Goal: Information Seeking & Learning: Compare options

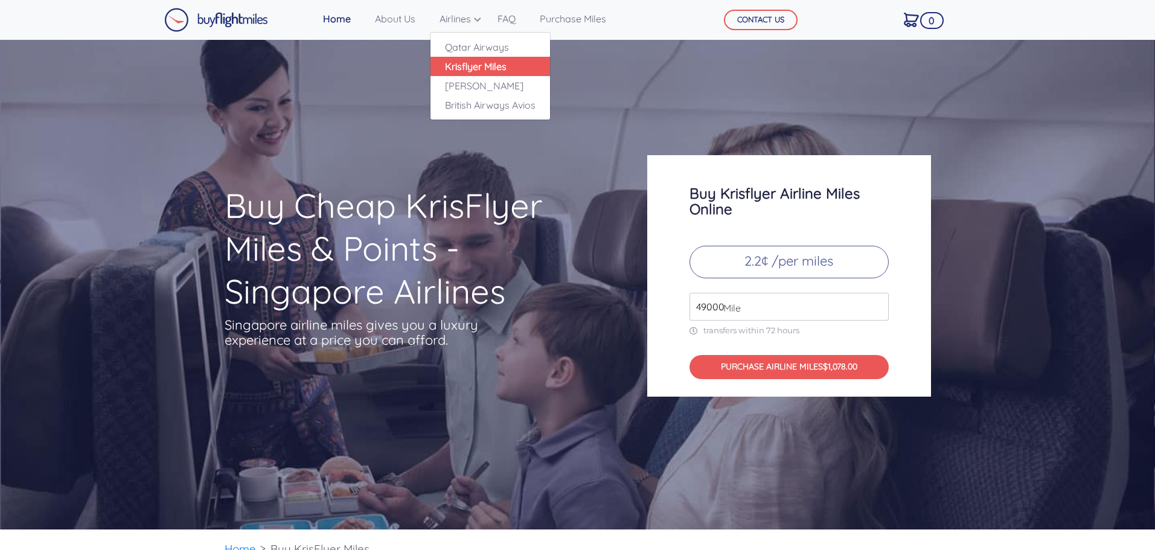
click at [487, 71] on link "Krisflyer Miles" at bounding box center [491, 66] width 120 height 19
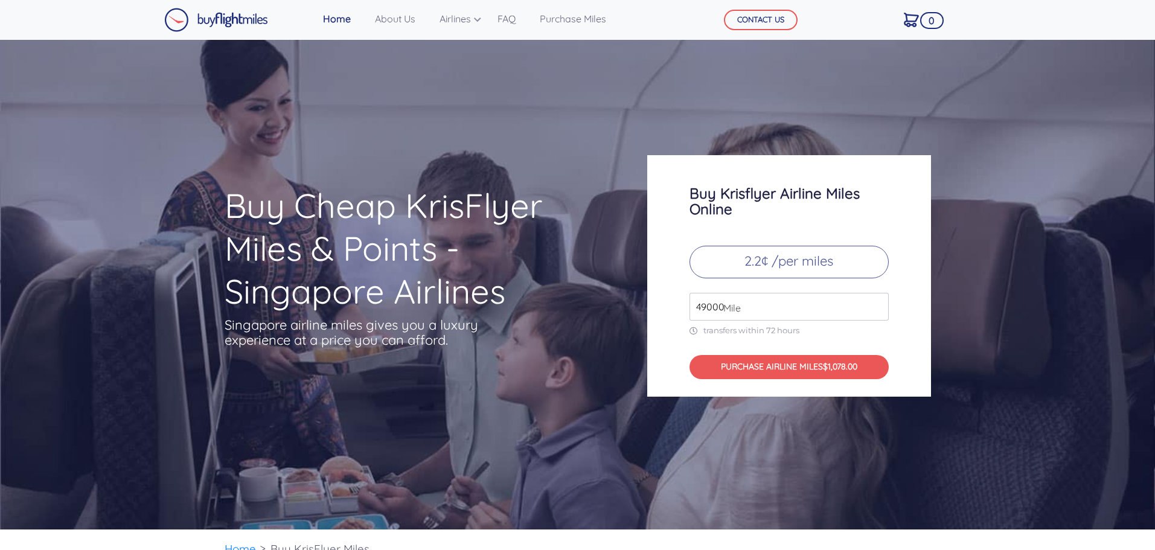
click at [856, 306] on input "49000" at bounding box center [789, 307] width 199 height 28
click at [729, 299] on input "49000" at bounding box center [789, 307] width 199 height 28
drag, startPoint x: 722, startPoint y: 302, endPoint x: 646, endPoint y: 300, distance: 76.7
click at [646, 300] on div "Buy Krisflyer Airline Miles Online 2.2¢ /per miles 49000 Mile transfers within …" at bounding box center [789, 276] width 302 height 242
click at [758, 255] on p "2.2¢ /per miles" at bounding box center [789, 262] width 199 height 33
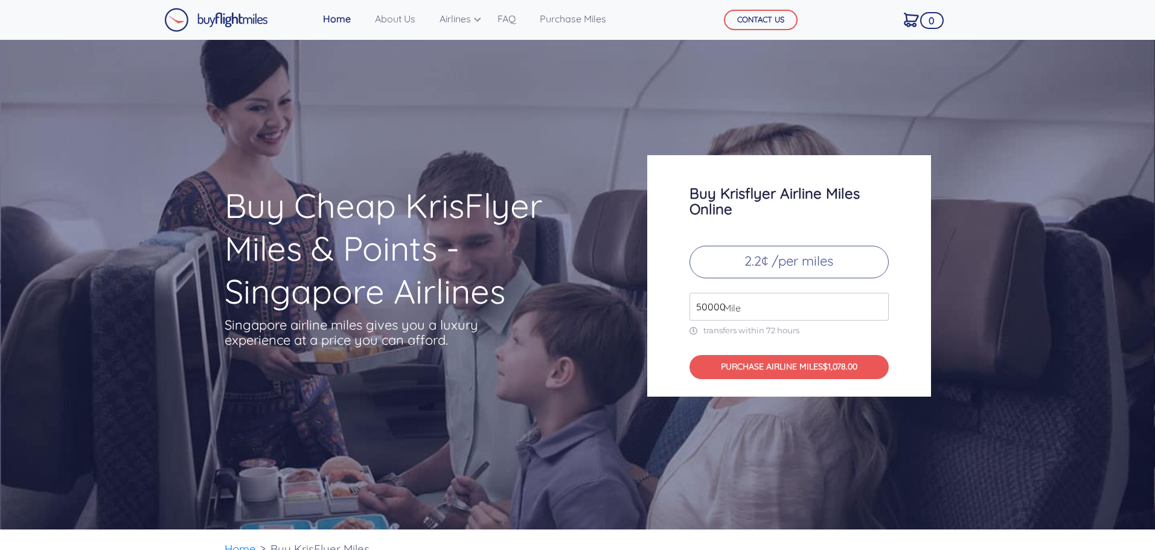
click at [876, 302] on input "50000" at bounding box center [789, 307] width 199 height 28
click at [876, 302] on input "51000" at bounding box center [789, 307] width 199 height 28
click at [876, 302] on input "52000" at bounding box center [789, 307] width 199 height 28
click at [876, 302] on input "53000" at bounding box center [789, 307] width 199 height 28
click at [876, 302] on input "54000" at bounding box center [789, 307] width 199 height 28
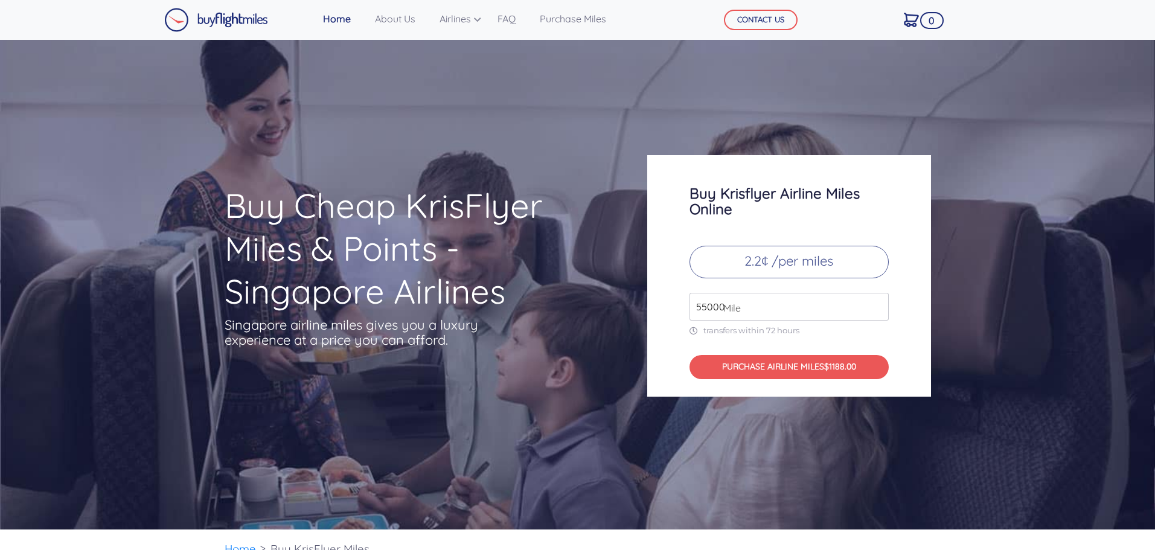
click at [876, 302] on input "55000" at bounding box center [789, 307] width 199 height 28
click at [876, 302] on input "56000" at bounding box center [789, 307] width 199 height 28
click at [876, 302] on input "57000" at bounding box center [789, 307] width 199 height 28
click at [876, 302] on input "58000" at bounding box center [789, 307] width 199 height 28
click at [876, 302] on input "59000" at bounding box center [789, 307] width 199 height 28
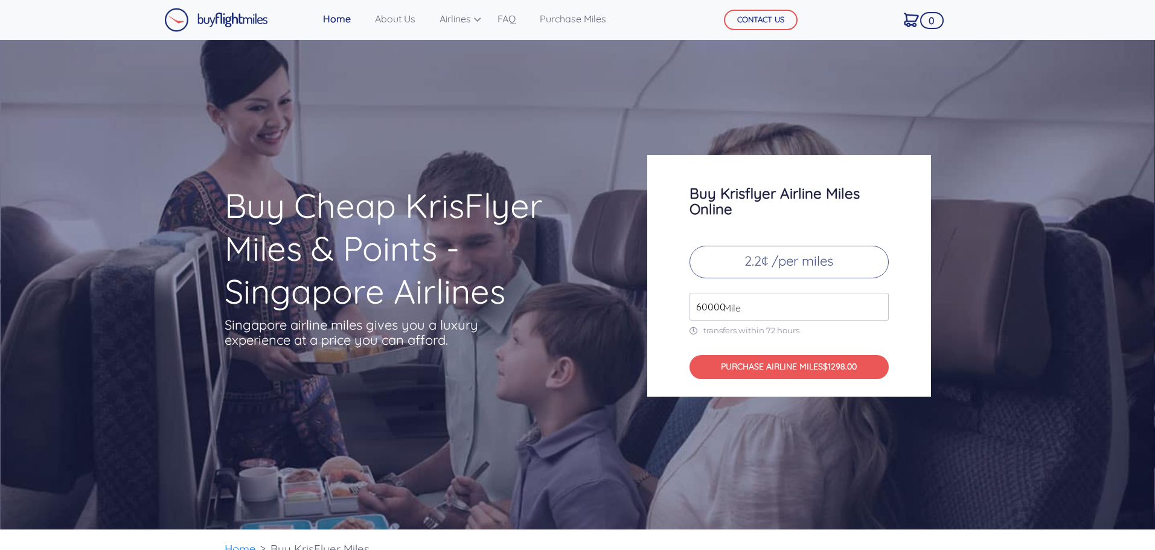
click at [876, 302] on input "60000" at bounding box center [789, 307] width 199 height 28
click at [876, 302] on input "61000" at bounding box center [789, 307] width 199 height 28
click at [876, 302] on input "62000" at bounding box center [789, 307] width 199 height 28
click at [876, 302] on input "63000" at bounding box center [789, 307] width 199 height 28
click at [876, 302] on input "64000" at bounding box center [789, 307] width 199 height 28
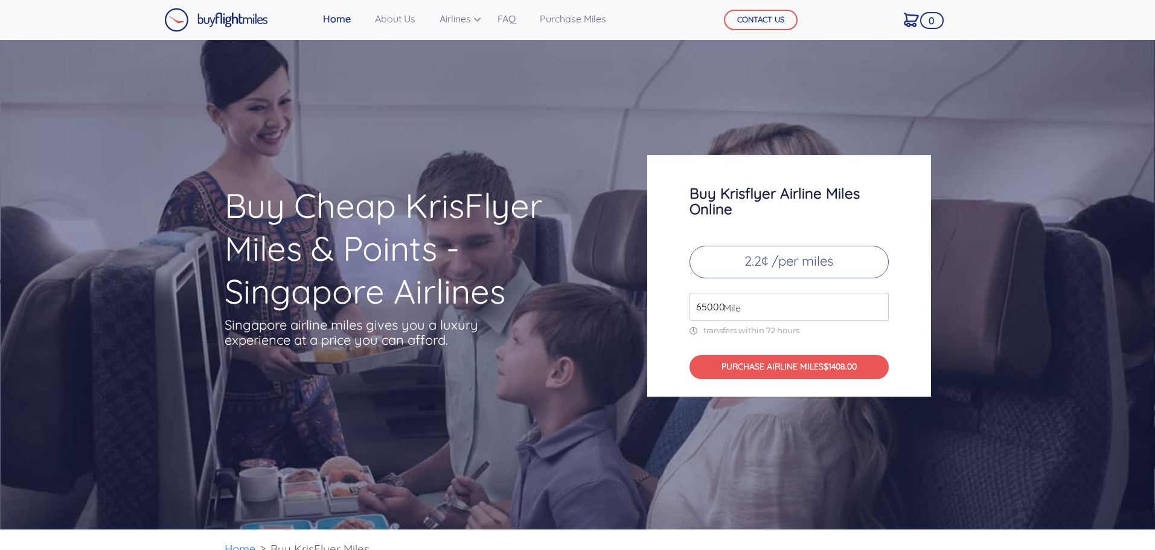
click at [876, 302] on input "65000" at bounding box center [789, 307] width 199 height 28
click at [876, 302] on input "66000" at bounding box center [789, 307] width 199 height 28
click at [876, 302] on input "67000" at bounding box center [789, 307] width 199 height 28
click at [876, 302] on input "68000" at bounding box center [789, 307] width 199 height 28
click at [876, 302] on input "69000" at bounding box center [789, 307] width 199 height 28
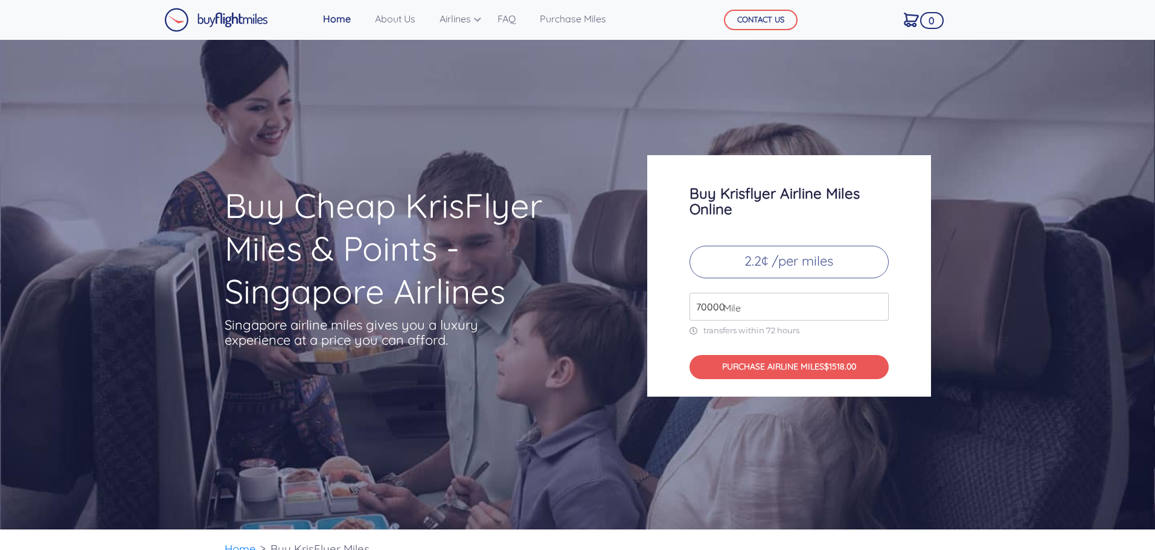
click at [876, 302] on input "70000" at bounding box center [789, 307] width 199 height 28
click at [876, 302] on input "71000" at bounding box center [789, 307] width 199 height 28
click at [876, 302] on input "72000" at bounding box center [789, 307] width 199 height 28
click at [876, 302] on input "73000" at bounding box center [789, 307] width 199 height 28
click at [876, 302] on input "74000" at bounding box center [789, 307] width 199 height 28
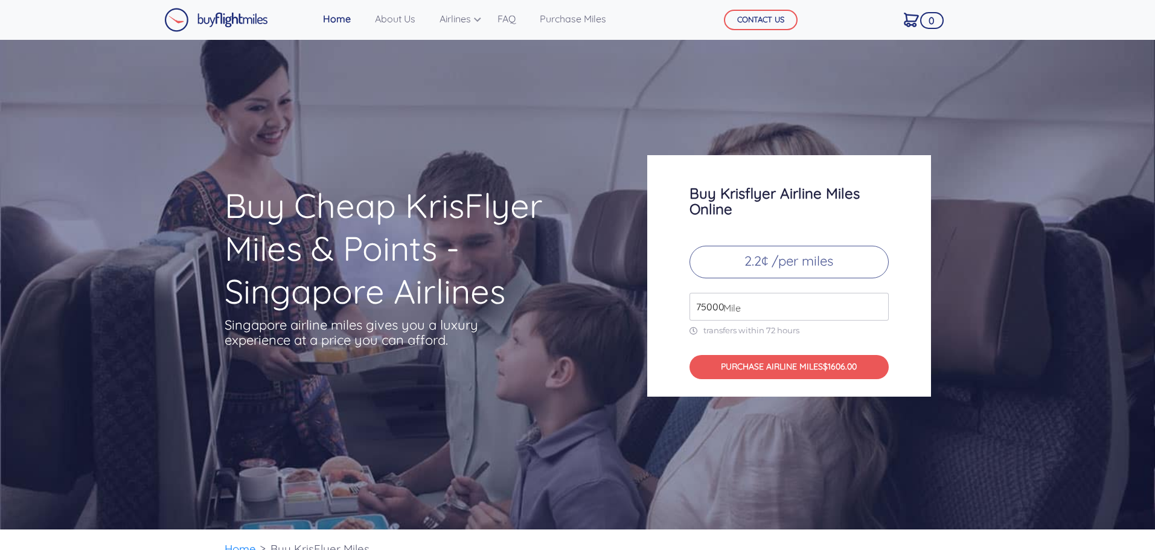
click at [876, 302] on input "75000" at bounding box center [789, 307] width 199 height 28
click at [876, 302] on input "76000" at bounding box center [789, 307] width 199 height 28
click at [876, 302] on input "77000" at bounding box center [789, 307] width 199 height 28
click at [876, 302] on input "78000" at bounding box center [789, 307] width 199 height 28
click at [876, 302] on input "79000" at bounding box center [789, 307] width 199 height 28
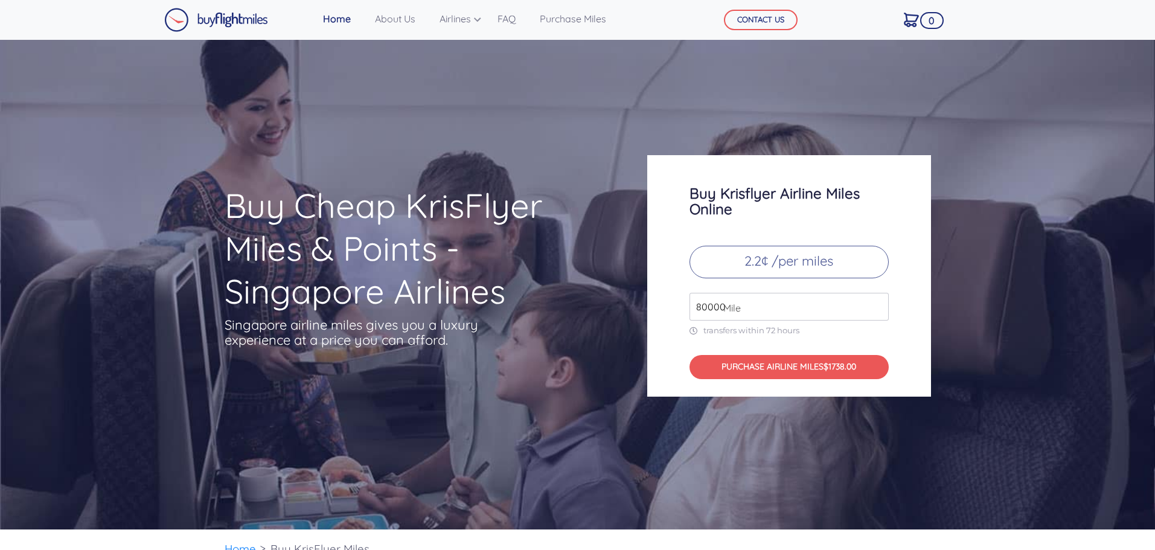
click at [876, 302] on input "80000" at bounding box center [789, 307] width 199 height 28
click at [876, 302] on input "81000" at bounding box center [789, 307] width 199 height 28
click at [876, 302] on input "82000" at bounding box center [789, 307] width 199 height 28
click at [876, 302] on input "83000" at bounding box center [789, 307] width 199 height 28
click at [876, 302] on input "84000" at bounding box center [789, 307] width 199 height 28
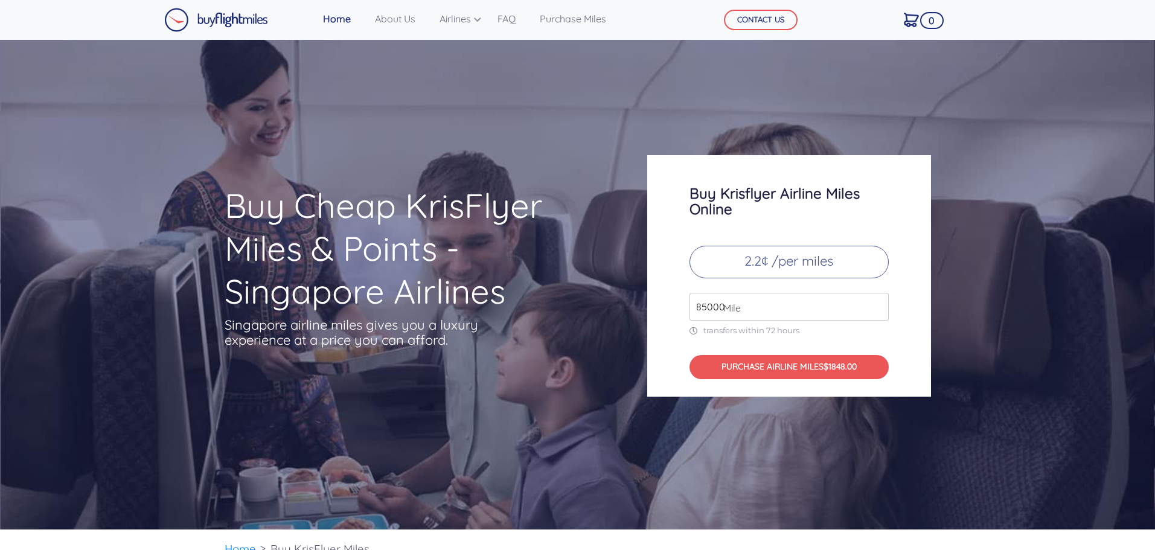
click at [876, 302] on input "85000" at bounding box center [789, 307] width 199 height 28
click at [876, 302] on input "86000" at bounding box center [789, 307] width 199 height 28
click at [876, 302] on input "87000" at bounding box center [789, 307] width 199 height 28
click at [876, 302] on input "88000" at bounding box center [789, 307] width 199 height 28
click at [876, 302] on input "89000" at bounding box center [789, 307] width 199 height 28
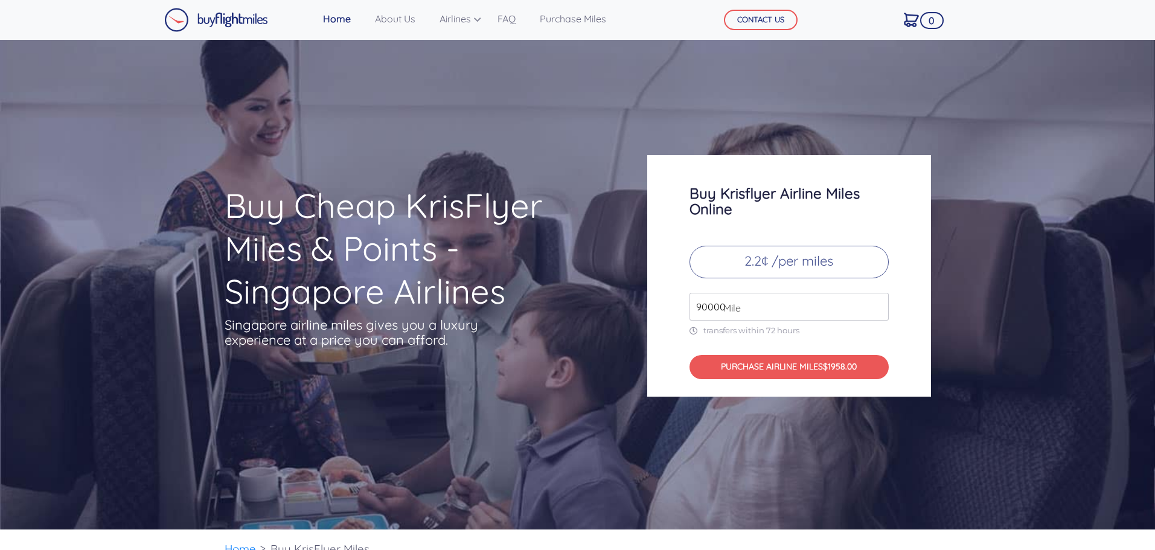
click at [876, 302] on input "90000" at bounding box center [789, 307] width 199 height 28
click at [876, 302] on input "91000" at bounding box center [789, 307] width 199 height 28
click at [876, 302] on input "92000" at bounding box center [789, 307] width 199 height 28
click at [876, 302] on input "93000" at bounding box center [789, 307] width 199 height 28
click at [876, 302] on input "94000" at bounding box center [789, 307] width 199 height 28
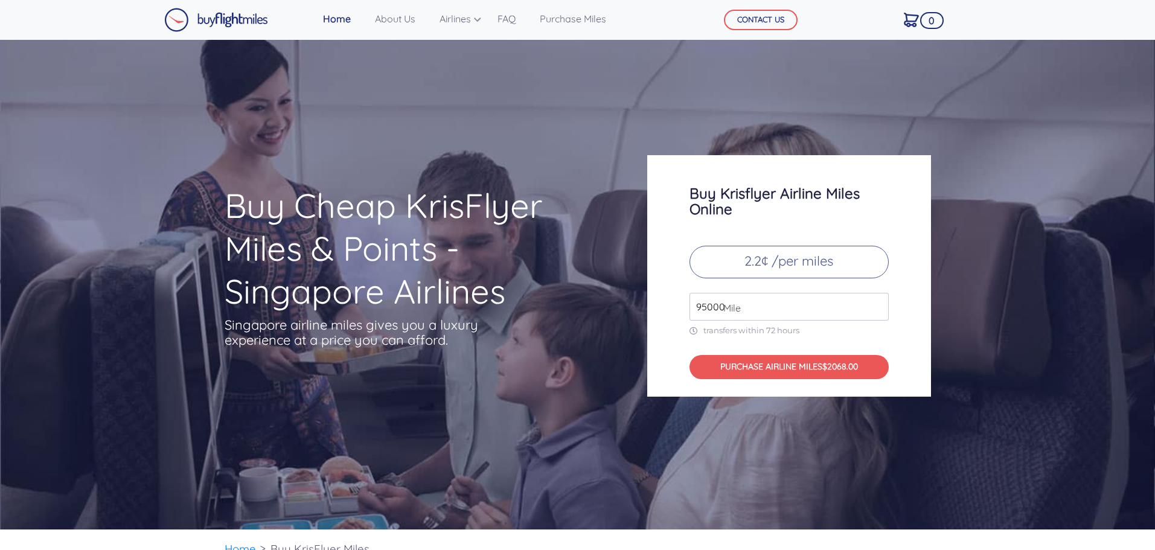
click at [876, 302] on input "95000" at bounding box center [789, 307] width 199 height 28
click at [876, 302] on input "96000" at bounding box center [789, 307] width 199 height 28
click at [876, 302] on input "97000" at bounding box center [789, 307] width 199 height 28
click at [876, 302] on input "98000" at bounding box center [789, 307] width 199 height 28
click at [876, 302] on input "99000" at bounding box center [789, 307] width 199 height 28
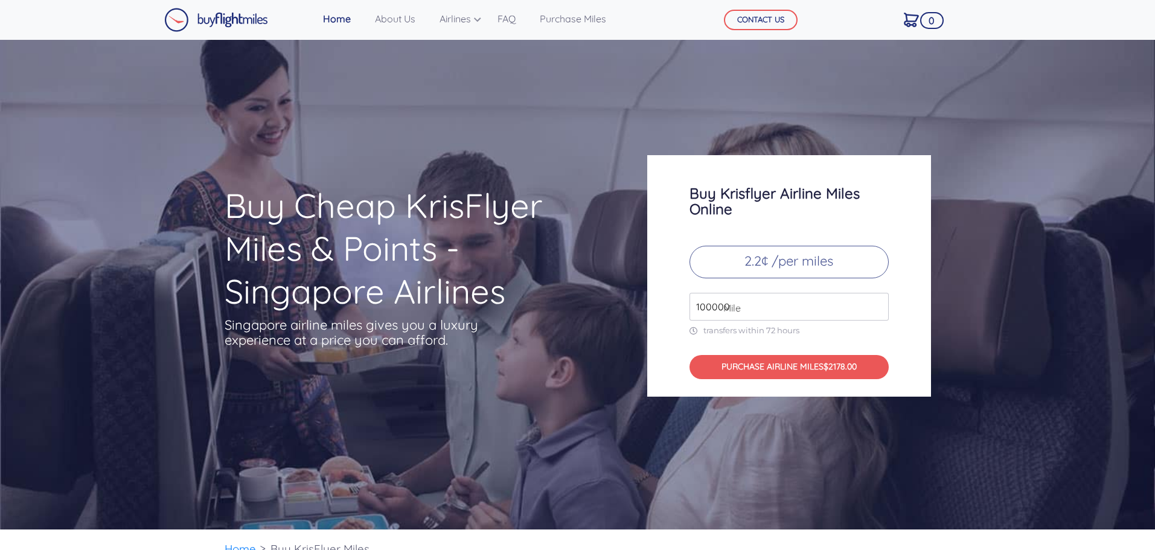
type input "100000"
click at [876, 302] on input "100000" at bounding box center [789, 307] width 199 height 28
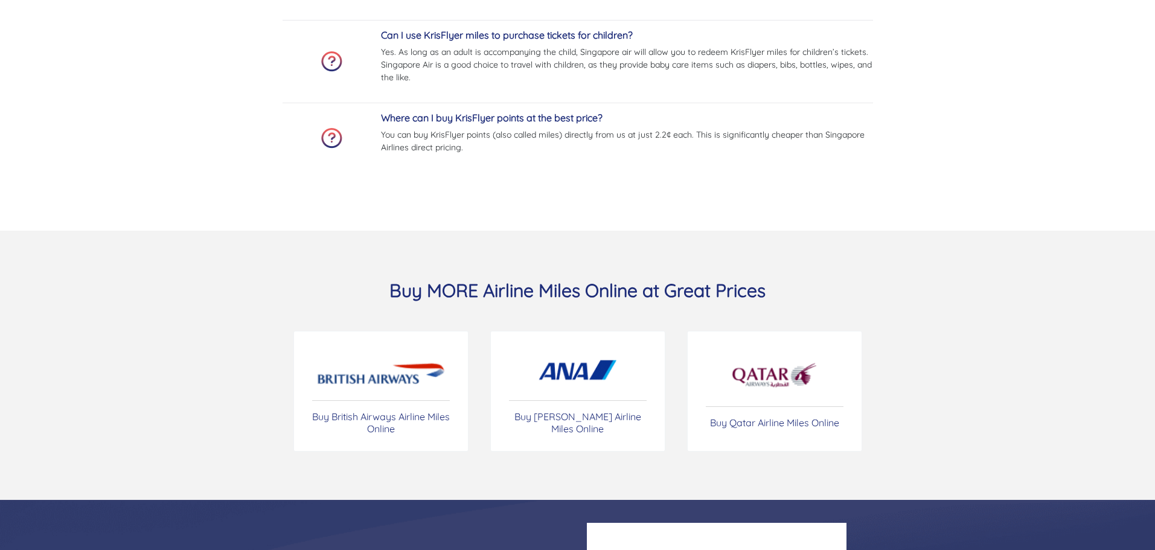
scroll to position [4770, 0]
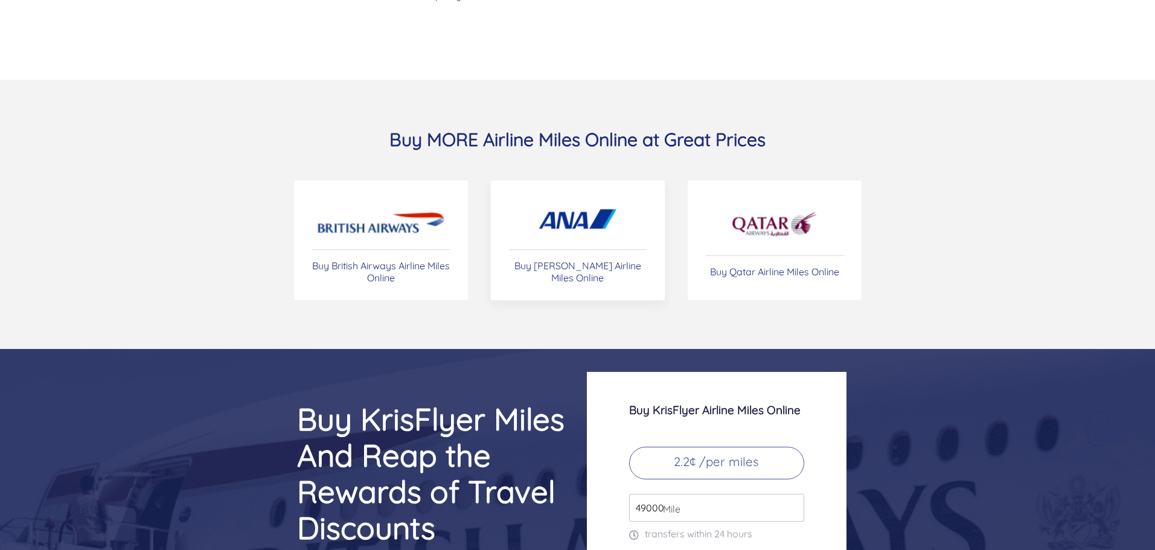
click at [636, 264] on link "Buy [PERSON_NAME] Airline Miles Online" at bounding box center [577, 240] width 175 height 121
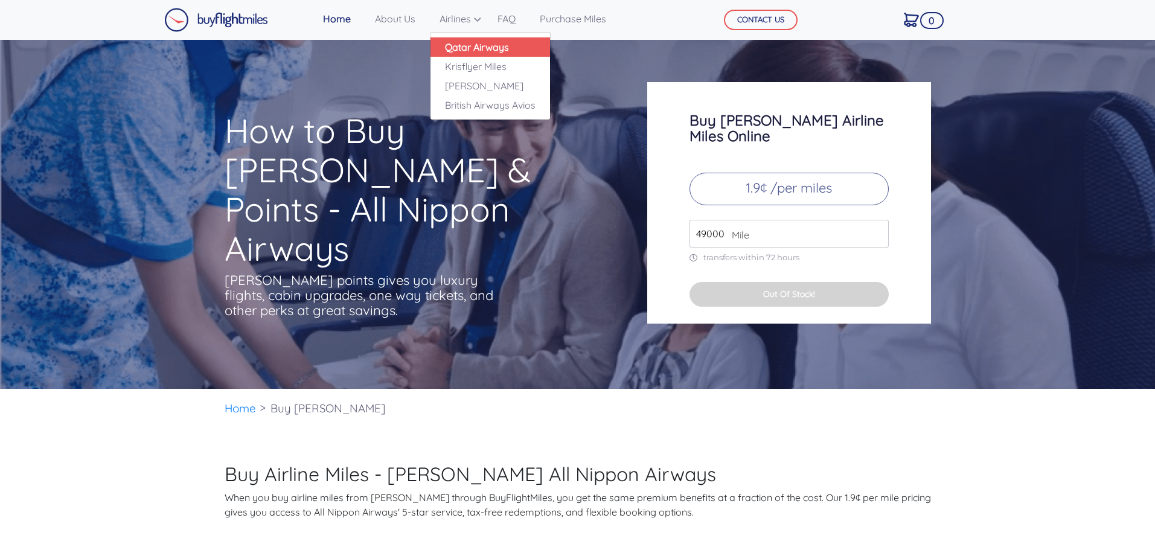
click at [489, 43] on link "Qatar Airways" at bounding box center [491, 46] width 120 height 19
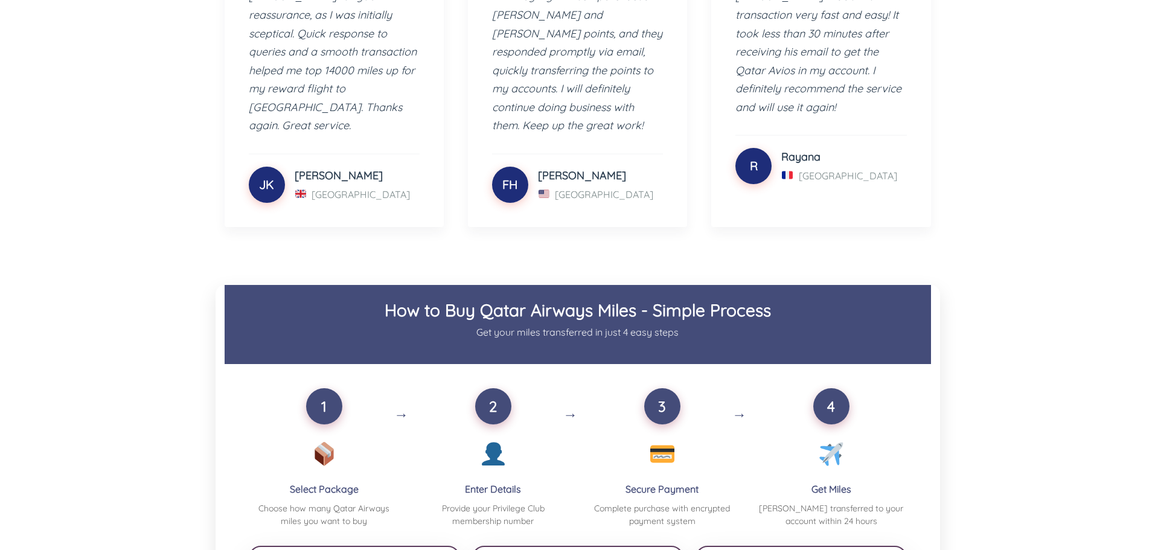
scroll to position [906, 0]
